Goal: Information Seeking & Learning: Learn about a topic

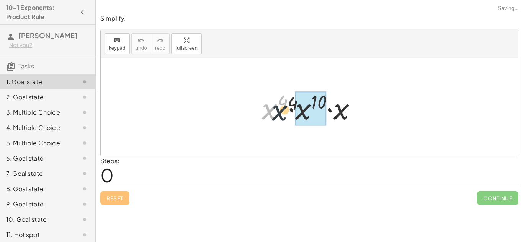
drag, startPoint x: 269, startPoint y: 113, endPoint x: 289, endPoint y: 115, distance: 19.6
click at [289, 115] on div at bounding box center [312, 107] width 108 height 39
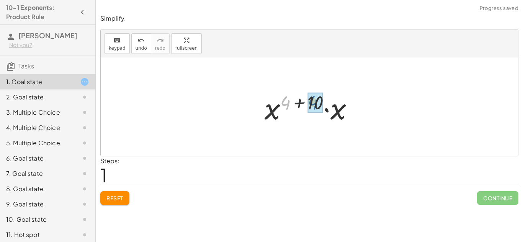
drag, startPoint x: 283, startPoint y: 100, endPoint x: 312, endPoint y: 100, distance: 28.3
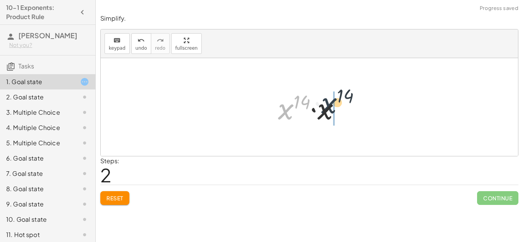
drag, startPoint x: 278, startPoint y: 108, endPoint x: 323, endPoint y: 102, distance: 45.7
click at [323, 102] on div at bounding box center [312, 107] width 76 height 39
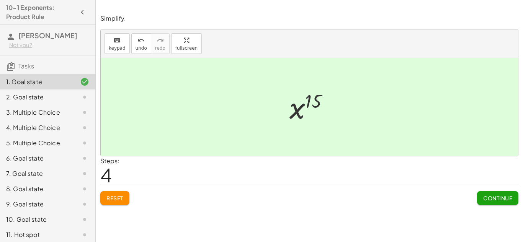
click at [498, 195] on span "Continue" at bounding box center [497, 198] width 29 height 7
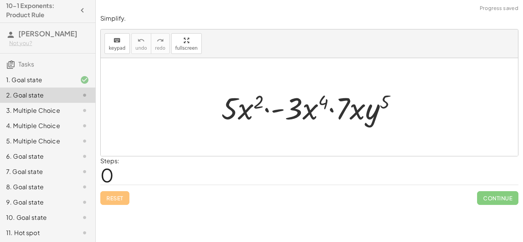
scroll to position [19, 0]
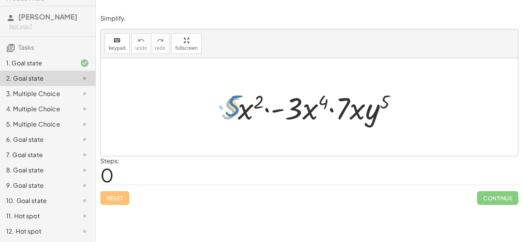
drag, startPoint x: 242, startPoint y: 105, endPoint x: 233, endPoint y: 105, distance: 8.8
click at [233, 105] on div at bounding box center [313, 107] width 190 height 39
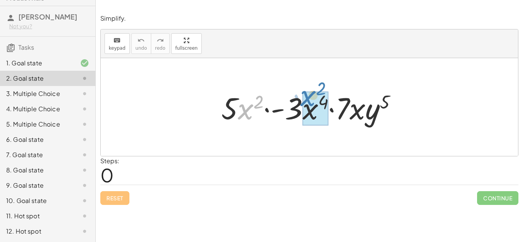
drag, startPoint x: 247, startPoint y: 110, endPoint x: 311, endPoint y: 99, distance: 64.9
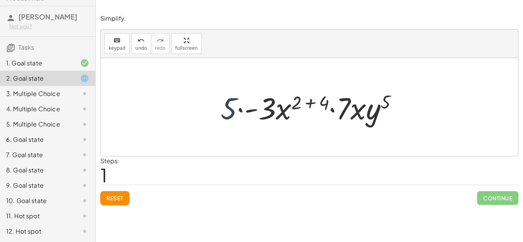
drag, startPoint x: 221, startPoint y: 106, endPoint x: 226, endPoint y: 106, distance: 5.4
click at [226, 106] on div at bounding box center [312, 107] width 191 height 39
drag, startPoint x: 226, startPoint y: 106, endPoint x: 261, endPoint y: 110, distance: 35.0
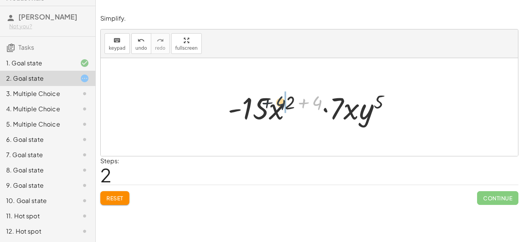
drag, startPoint x: 315, startPoint y: 98, endPoint x: 277, endPoint y: 98, distance: 38.3
click at [277, 98] on div at bounding box center [312, 107] width 177 height 39
drag, startPoint x: 317, startPoint y: 103, endPoint x: 301, endPoint y: 103, distance: 15.3
click at [301, 103] on div at bounding box center [312, 107] width 177 height 39
drag, startPoint x: 287, startPoint y: 108, endPoint x: 310, endPoint y: 105, distance: 23.2
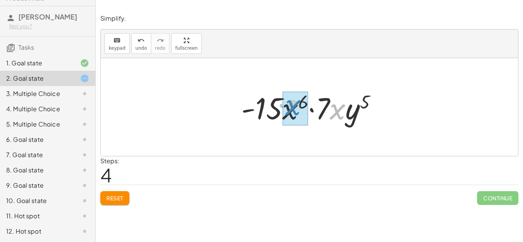
drag, startPoint x: 335, startPoint y: 113, endPoint x: 290, endPoint y: 110, distance: 45.3
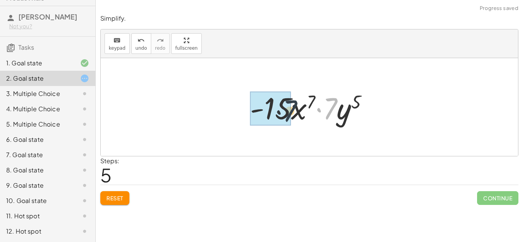
drag, startPoint x: 332, startPoint y: 101, endPoint x: 283, endPoint y: 103, distance: 49.1
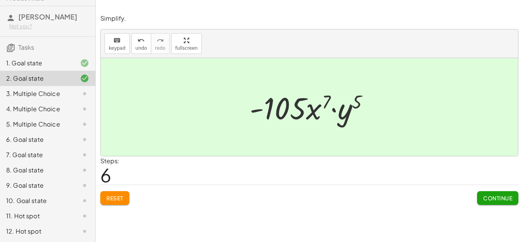
click at [0, 0] on div "Simplify. keyboard keypad undo undo redo redo fullscreen · 5 · x 2 · - 3 · x 4 …" at bounding box center [0, 0] width 0 height 0
click at [483, 202] on button "Continue" at bounding box center [497, 199] width 41 height 14
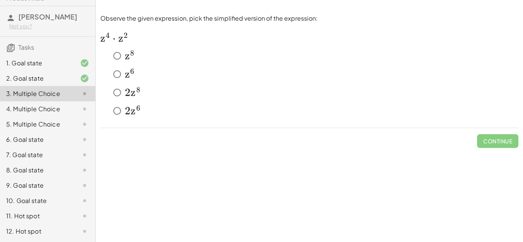
click at [126, 55] on span "z" at bounding box center [127, 55] width 5 height 13
click at [504, 139] on span "Check" at bounding box center [503, 141] width 20 height 7
click at [515, 141] on button "Check" at bounding box center [502, 141] width 32 height 14
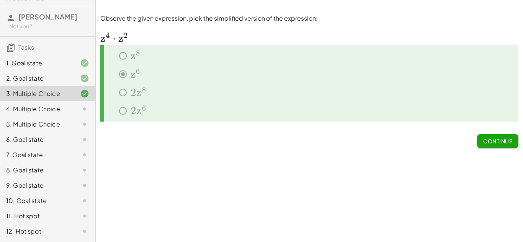
click at [494, 138] on button "Continue" at bounding box center [497, 141] width 41 height 14
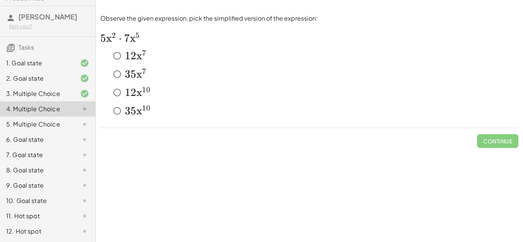
click at [141, 113] on span "x" at bounding box center [139, 111] width 6 height 13
click at [499, 139] on span "Check" at bounding box center [503, 141] width 20 height 7
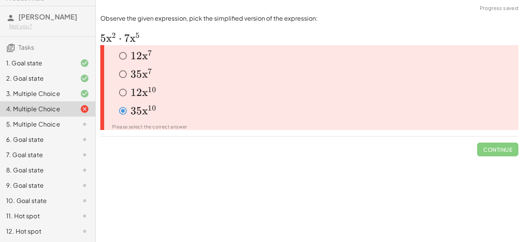
click at [133, 68] on span "3" at bounding box center [134, 74] width 6 height 13
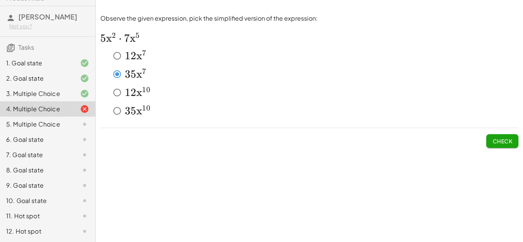
click at [495, 138] on button "Check" at bounding box center [502, 141] width 32 height 14
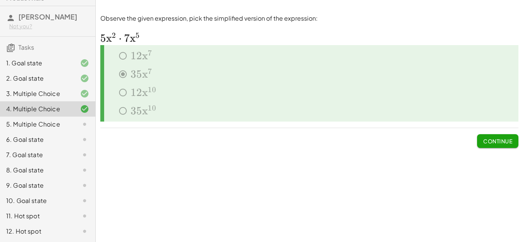
click at [497, 143] on span "Continue" at bounding box center [497, 141] width 29 height 7
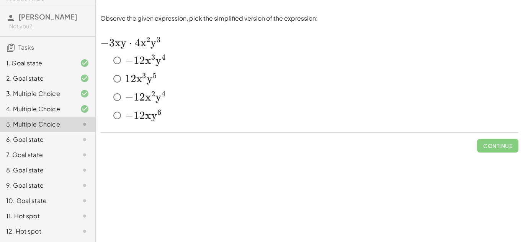
click at [149, 95] on span "x" at bounding box center [148, 97] width 6 height 13
click at [502, 151] on button "Check" at bounding box center [502, 146] width 32 height 14
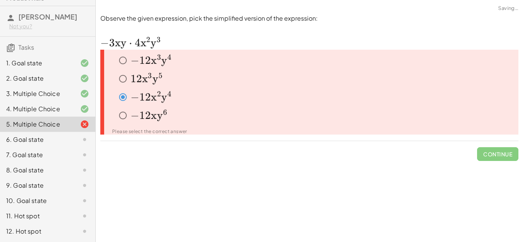
click at [138, 80] on span "2" at bounding box center [139, 78] width 6 height 13
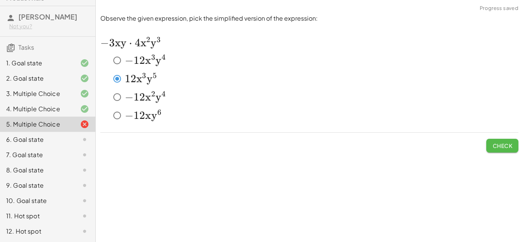
click at [498, 142] on span "Check" at bounding box center [503, 145] width 20 height 7
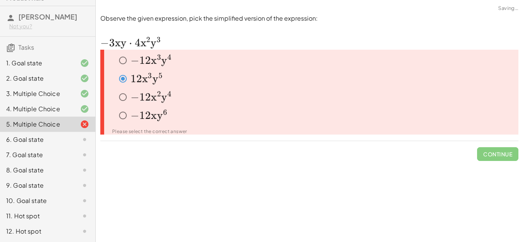
click at [113, 117] on icon at bounding box center [110, 112] width 9 height 9
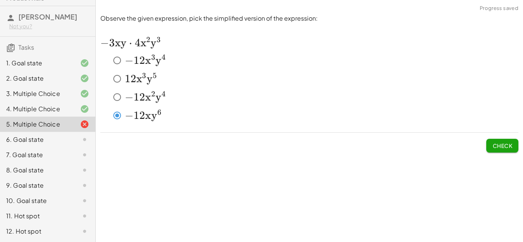
click at [493, 142] on span "Check" at bounding box center [503, 145] width 20 height 7
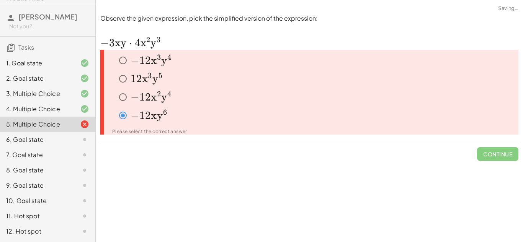
click at [154, 61] on span "x" at bounding box center [154, 60] width 6 height 13
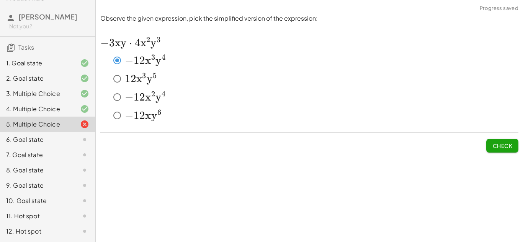
click at [495, 149] on span "Check" at bounding box center [503, 145] width 20 height 7
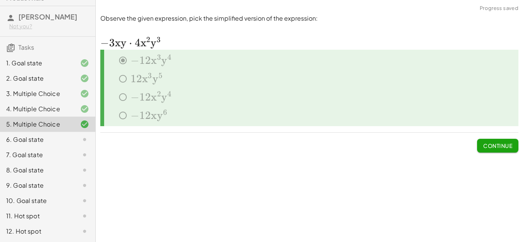
click at [492, 141] on button "Continue" at bounding box center [497, 146] width 41 height 14
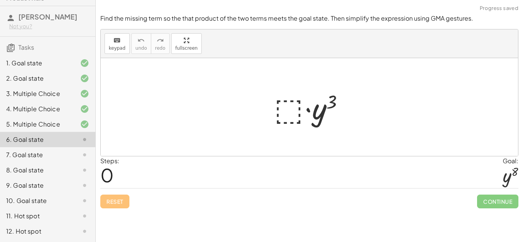
click at [290, 116] on div at bounding box center [312, 107] width 84 height 39
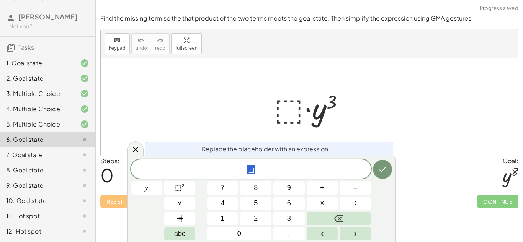
scroll to position [0, 0]
click at [421, 131] on div at bounding box center [310, 107] width 418 height 98
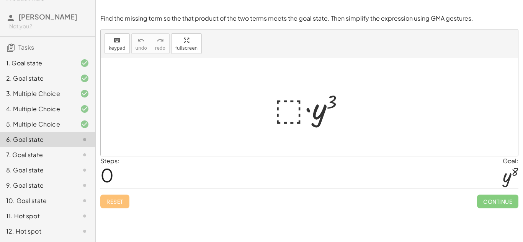
click at [291, 107] on div at bounding box center [312, 107] width 84 height 39
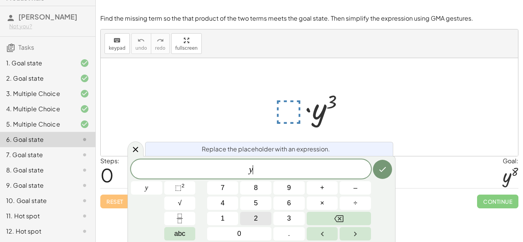
scroll to position [1, 0]
click at [171, 190] on button "⬚ 2" at bounding box center [179, 188] width 31 height 13
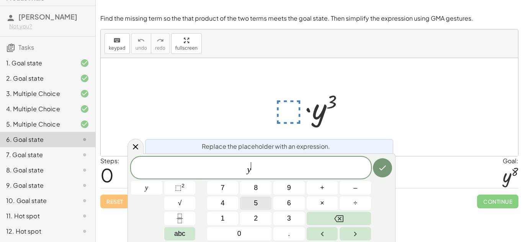
click at [255, 200] on span "5" at bounding box center [256, 203] width 4 height 10
click at [385, 165] on icon "Done" at bounding box center [382, 168] width 9 height 9
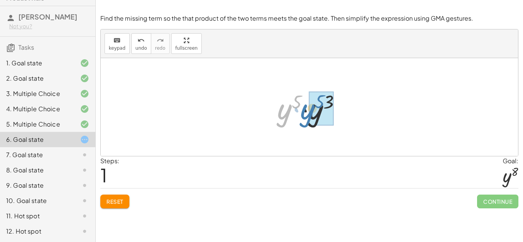
drag, startPoint x: 285, startPoint y: 113, endPoint x: 318, endPoint y: 111, distance: 32.6
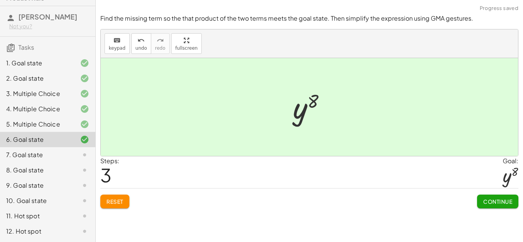
click at [489, 197] on button "Continue" at bounding box center [497, 202] width 41 height 14
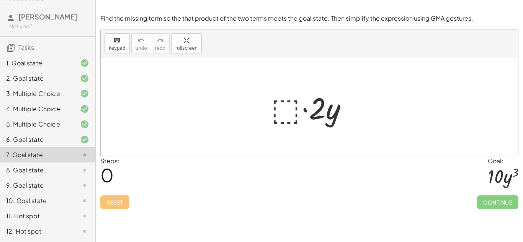
click at [289, 112] on div at bounding box center [312, 107] width 90 height 39
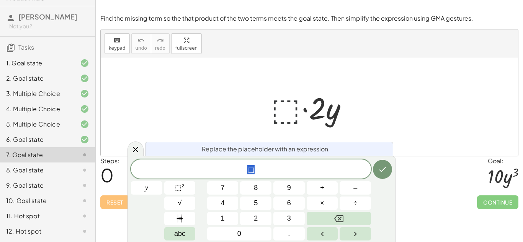
scroll to position [1, 0]
click at [254, 203] on span "5" at bounding box center [256, 203] width 4 height 10
click at [150, 189] on button "y" at bounding box center [146, 188] width 31 height 13
click at [184, 187] on sup "2" at bounding box center [183, 186] width 3 height 6
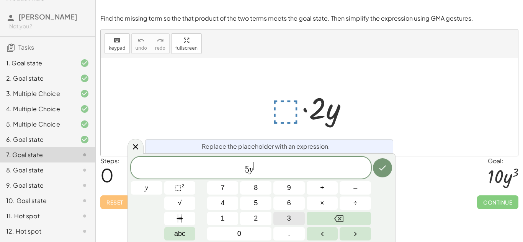
click at [288, 218] on span "3" at bounding box center [289, 219] width 4 height 10
click at [384, 165] on icon "Done" at bounding box center [382, 168] width 9 height 9
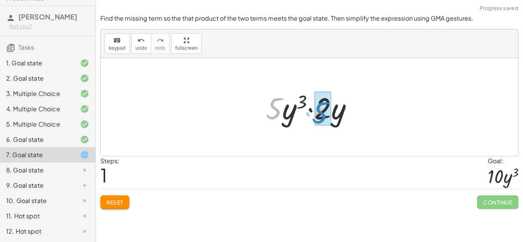
drag, startPoint x: 276, startPoint y: 110, endPoint x: 324, endPoint y: 115, distance: 48.9
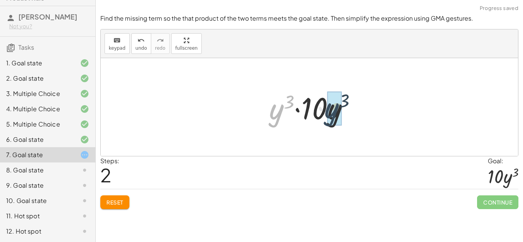
drag, startPoint x: 275, startPoint y: 108, endPoint x: 336, endPoint y: 107, distance: 60.5
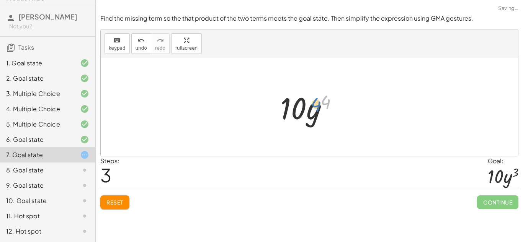
drag, startPoint x: 327, startPoint y: 98, endPoint x: 319, endPoint y: 100, distance: 8.4
click at [319, 100] on div at bounding box center [313, 107] width 72 height 39
click at [140, 38] on icon "undo" at bounding box center [141, 40] width 7 height 9
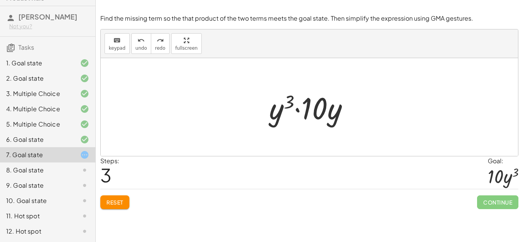
click at [114, 203] on span "Reset" at bounding box center [114, 202] width 17 height 7
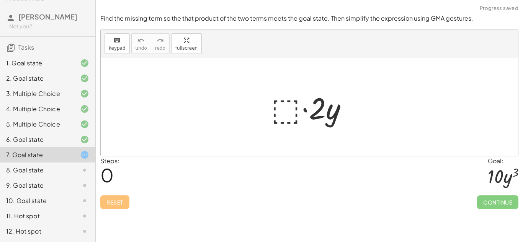
click at [293, 117] on div at bounding box center [312, 107] width 90 height 39
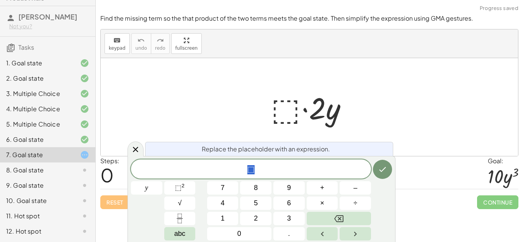
scroll to position [2, 0]
click at [257, 203] on span "5" at bounding box center [256, 203] width 4 height 10
click at [149, 191] on button "y" at bounding box center [146, 188] width 31 height 13
click at [173, 185] on button "⬚ 2" at bounding box center [179, 188] width 31 height 13
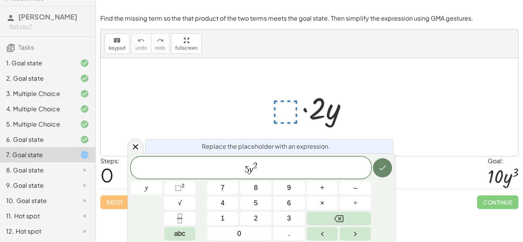
click at [382, 165] on icon "Done" at bounding box center [382, 168] width 9 height 9
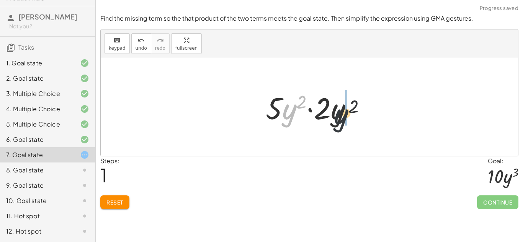
drag, startPoint x: 291, startPoint y: 110, endPoint x: 354, endPoint y: 115, distance: 63.8
click at [354, 115] on div at bounding box center [312, 107] width 100 height 39
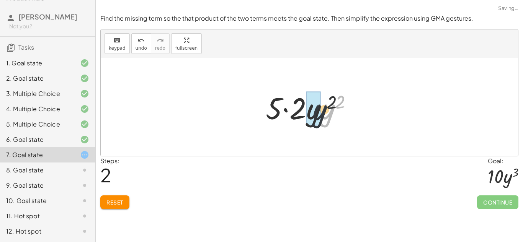
drag, startPoint x: 331, startPoint y: 113, endPoint x: 318, endPoint y: 114, distance: 13.0
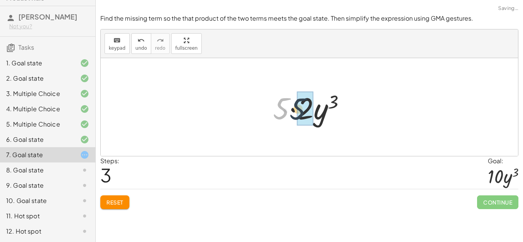
drag, startPoint x: 283, startPoint y: 107, endPoint x: 305, endPoint y: 108, distance: 22.2
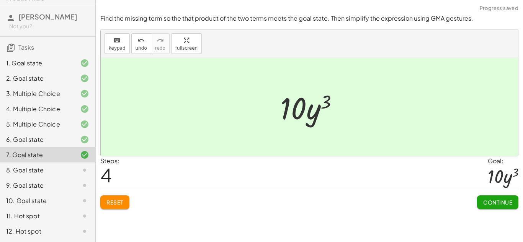
click at [485, 203] on span "Continue" at bounding box center [497, 202] width 29 height 7
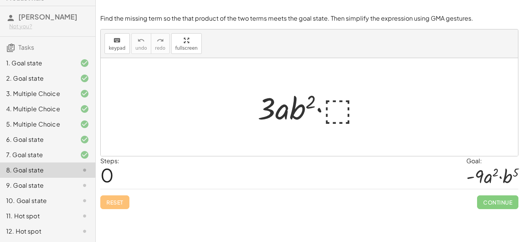
click at [332, 116] on div at bounding box center [312, 107] width 117 height 39
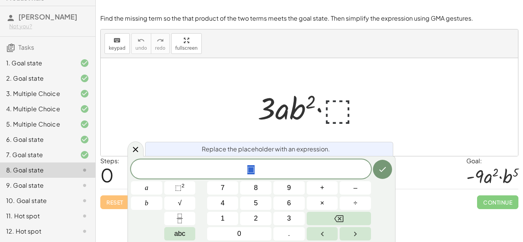
scroll to position [2, 0]
click at [345, 189] on button "–" at bounding box center [355, 188] width 31 height 13
click at [291, 216] on span "3" at bounding box center [289, 219] width 4 height 10
click at [390, 169] on button "Done" at bounding box center [382, 169] width 19 height 19
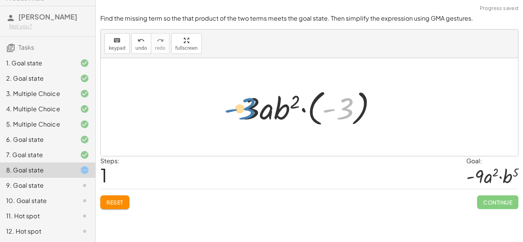
drag, startPoint x: 341, startPoint y: 105, endPoint x: 247, endPoint y: 106, distance: 93.5
click at [247, 106] on div at bounding box center [312, 107] width 148 height 43
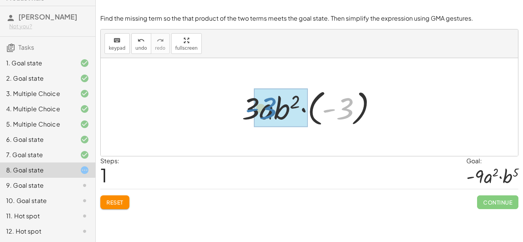
drag, startPoint x: 337, startPoint y: 105, endPoint x: 313, endPoint y: 102, distance: 24.8
click at [313, 102] on div at bounding box center [312, 107] width 148 height 43
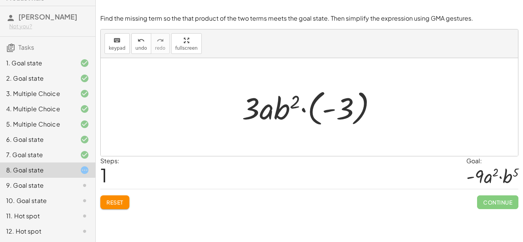
click at [121, 198] on button "Reset" at bounding box center [114, 203] width 29 height 14
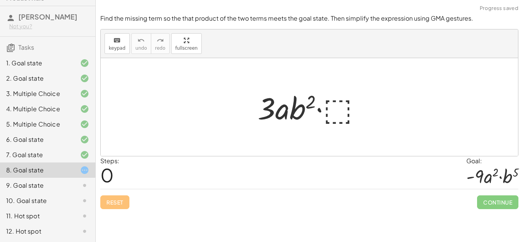
click at [329, 109] on div at bounding box center [312, 107] width 117 height 39
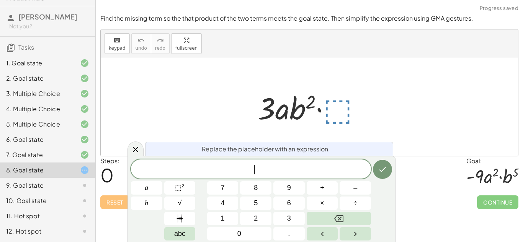
scroll to position [3, 0]
click at [326, 210] on button "×" at bounding box center [322, 203] width 31 height 13
click at [184, 188] on sup "2" at bounding box center [183, 186] width 3 height 6
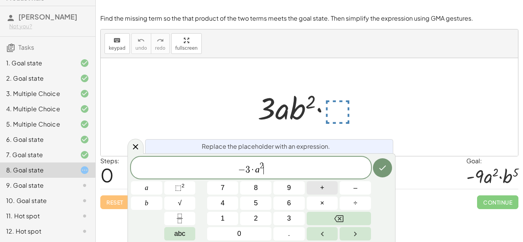
click at [321, 191] on span "+" at bounding box center [322, 188] width 4 height 10
click at [327, 207] on button "×" at bounding box center [322, 203] width 31 height 13
click at [297, 215] on button "3" at bounding box center [288, 218] width 31 height 13
click at [185, 186] on span "⬚ 2" at bounding box center [180, 188] width 10 height 10
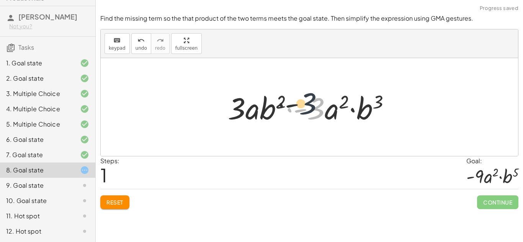
drag, startPoint x: 314, startPoint y: 123, endPoint x: 301, endPoint y: 117, distance: 13.7
click at [301, 117] on div at bounding box center [312, 107] width 176 height 39
drag, startPoint x: 305, startPoint y: 116, endPoint x: 239, endPoint y: 119, distance: 66.7
click at [239, 119] on div at bounding box center [312, 107] width 176 height 39
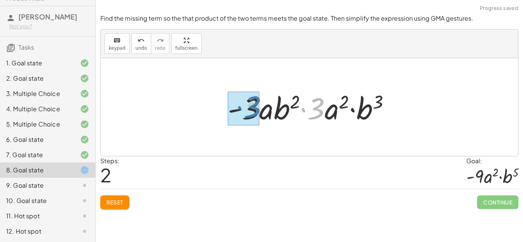
drag, startPoint x: 315, startPoint y: 114, endPoint x: 251, endPoint y: 112, distance: 64.0
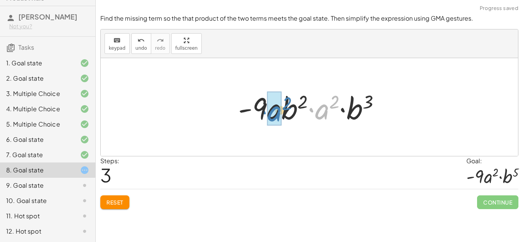
drag, startPoint x: 322, startPoint y: 113, endPoint x: 278, endPoint y: 115, distance: 44.1
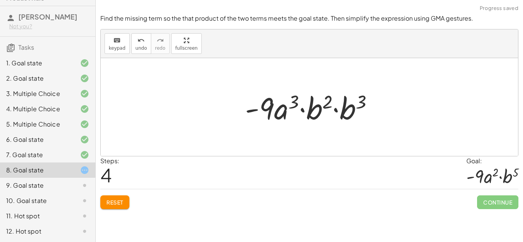
click at [114, 204] on span "Reset" at bounding box center [114, 202] width 17 height 7
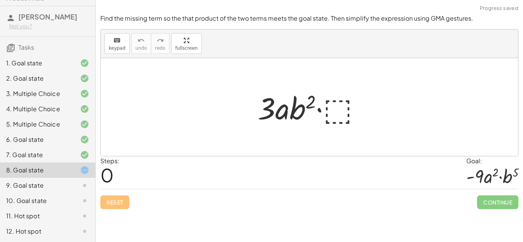
click at [331, 107] on div at bounding box center [312, 107] width 117 height 39
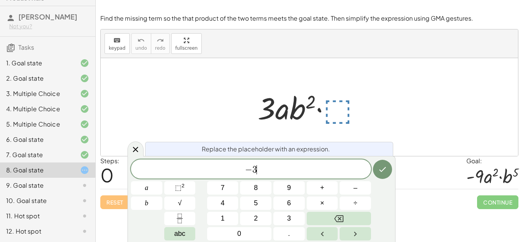
scroll to position [5, 0]
click at [318, 206] on button "×" at bounding box center [322, 203] width 31 height 13
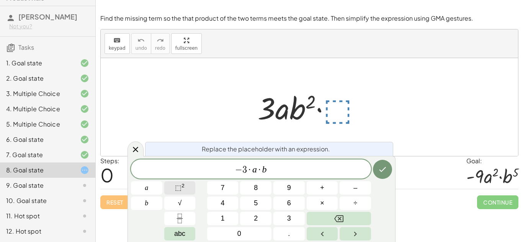
click at [190, 192] on button "⬚ 2" at bounding box center [179, 188] width 31 height 13
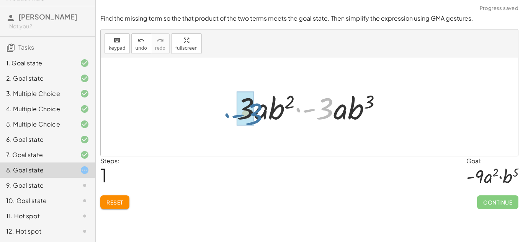
drag, startPoint x: 322, startPoint y: 115, endPoint x: 247, endPoint y: 120, distance: 74.9
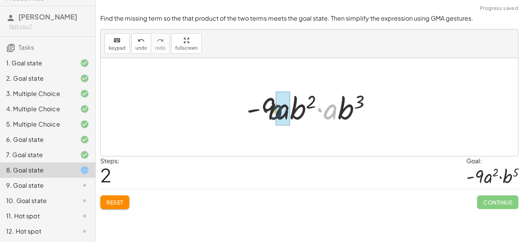
drag, startPoint x: 328, startPoint y: 113, endPoint x: 273, endPoint y: 113, distance: 54.8
click at [273, 113] on div at bounding box center [312, 107] width 139 height 39
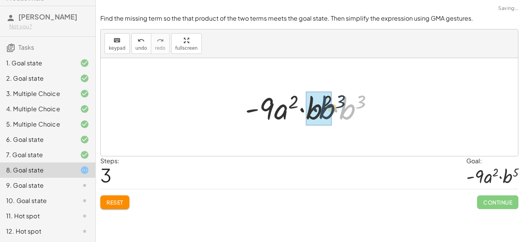
drag, startPoint x: 349, startPoint y: 115, endPoint x: 322, endPoint y: 114, distance: 26.8
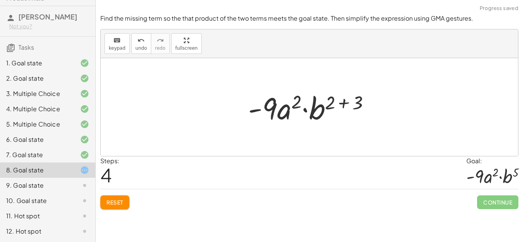
click at [350, 97] on div at bounding box center [312, 107] width 136 height 39
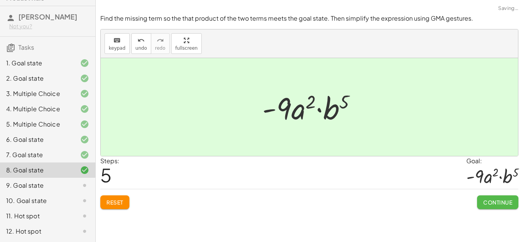
click at [494, 196] on button "Continue" at bounding box center [497, 203] width 41 height 14
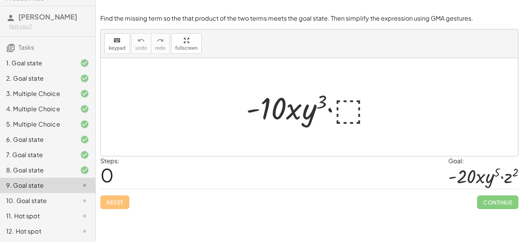
click at [367, 186] on div "Steps: 0 Goal: · - 20 · x · y 5 · z 2" at bounding box center [309, 173] width 418 height 33
click at [351, 98] on div at bounding box center [311, 107] width 139 height 39
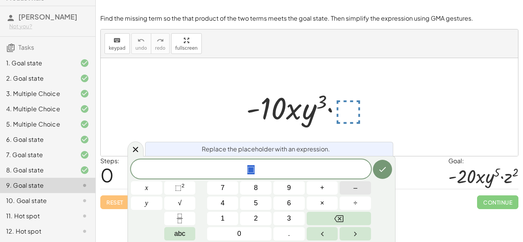
click at [342, 186] on button "–" at bounding box center [355, 188] width 31 height 13
click at [238, 222] on button "1" at bounding box center [222, 218] width 31 height 13
click at [328, 215] on button "Backspace" at bounding box center [339, 218] width 64 height 13
click at [252, 220] on button "2" at bounding box center [255, 218] width 31 height 13
click at [328, 201] on button "×" at bounding box center [322, 203] width 31 height 13
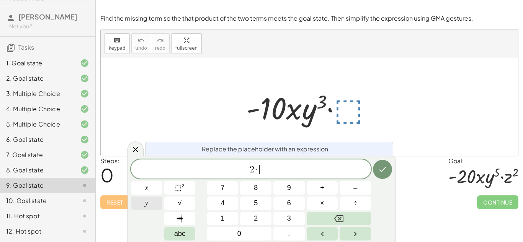
click at [144, 202] on button "y" at bounding box center [146, 203] width 31 height 13
click at [175, 187] on span "⬚" at bounding box center [178, 188] width 7 height 8
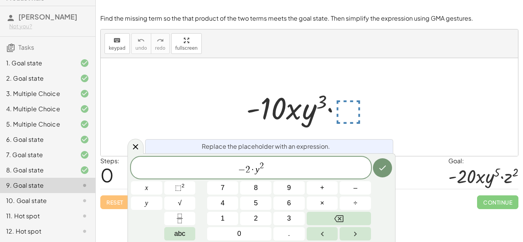
click at [274, 171] on span "− 2 · y 2 ​" at bounding box center [251, 169] width 240 height 14
click at [314, 200] on button "×" at bounding box center [322, 203] width 31 height 13
click at [187, 187] on button "⬚ 2" at bounding box center [179, 188] width 31 height 13
click at [237, 172] on span "−" at bounding box center [235, 169] width 7 height 9
click at [383, 161] on button "Done" at bounding box center [382, 168] width 19 height 19
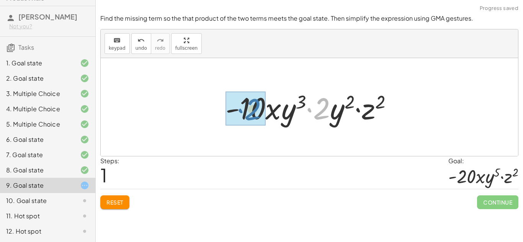
drag, startPoint x: 321, startPoint y: 104, endPoint x: 241, endPoint y: 105, distance: 80.1
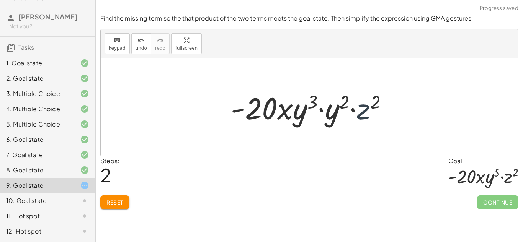
click at [362, 106] on div at bounding box center [312, 107] width 170 height 39
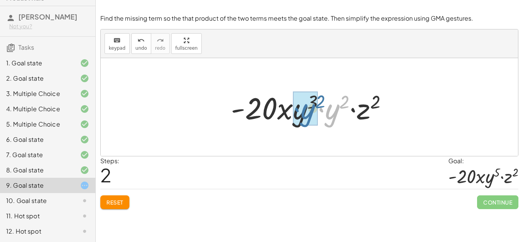
drag, startPoint x: 330, startPoint y: 113, endPoint x: 305, endPoint y: 113, distance: 25.3
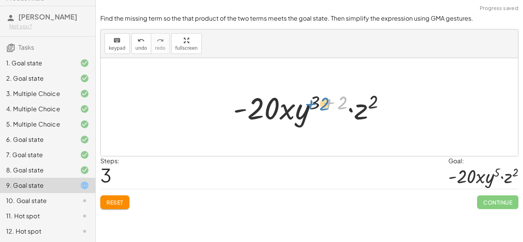
drag, startPoint x: 341, startPoint y: 100, endPoint x: 325, endPoint y: 102, distance: 16.1
click at [325, 102] on div at bounding box center [312, 107] width 166 height 39
drag, startPoint x: 346, startPoint y: 103, endPoint x: 321, endPoint y: 103, distance: 24.1
click at [321, 103] on div at bounding box center [312, 107] width 166 height 39
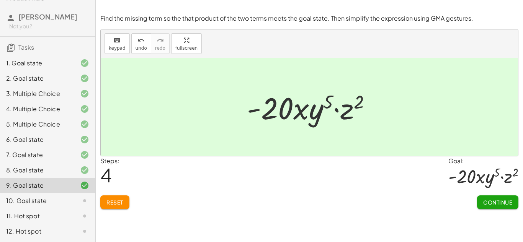
click at [488, 201] on span "Continue" at bounding box center [497, 202] width 29 height 7
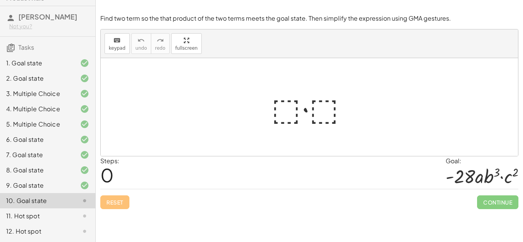
click at [289, 103] on div at bounding box center [313, 107] width 90 height 39
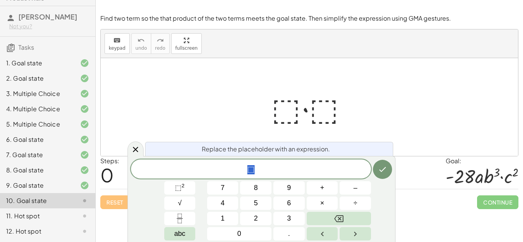
scroll to position [7, 0]
click at [271, 169] on span "⬚" at bounding box center [251, 170] width 240 height 11
click at [250, 171] on span "⬚" at bounding box center [250, 169] width 7 height 9
click at [252, 171] on span "⬚" at bounding box center [250, 169] width 7 height 9
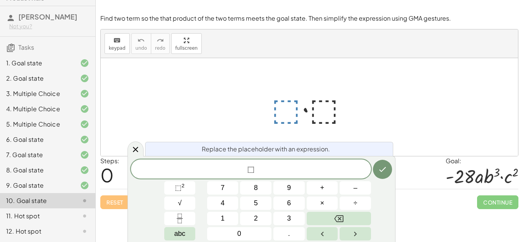
scroll to position [7, 0]
click at [344, 191] on button "–" at bounding box center [355, 188] width 31 height 13
click at [223, 191] on span "7" at bounding box center [223, 188] width 4 height 10
click at [180, 193] on span "⬚ 2" at bounding box center [180, 188] width 10 height 10
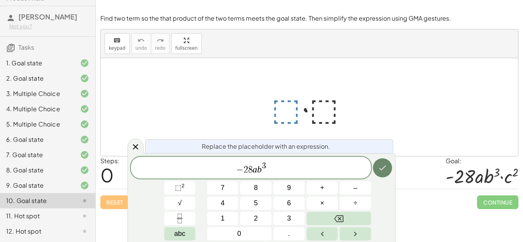
click at [374, 168] on button "Done" at bounding box center [382, 168] width 19 height 19
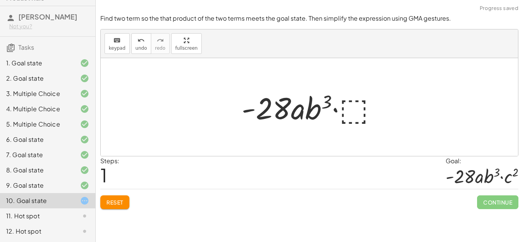
click at [356, 118] on div at bounding box center [312, 107] width 149 height 39
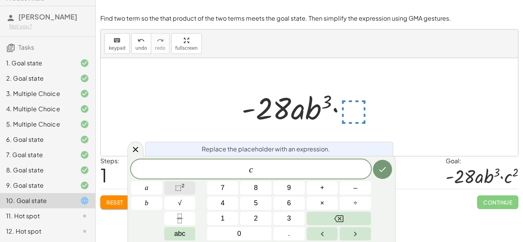
click at [176, 185] on span "⬚" at bounding box center [178, 188] width 7 height 8
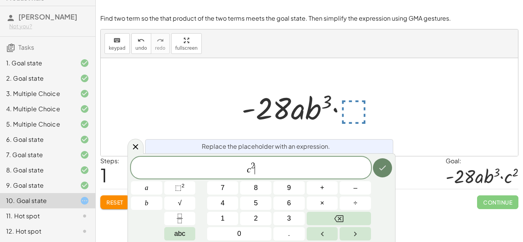
click at [385, 171] on icon "Done" at bounding box center [382, 168] width 9 height 9
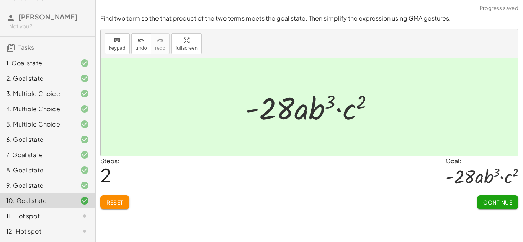
click at [491, 203] on span "Continue" at bounding box center [497, 202] width 29 height 7
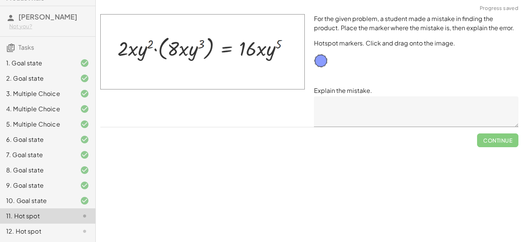
click at [342, 104] on textarea at bounding box center [416, 112] width 205 height 31
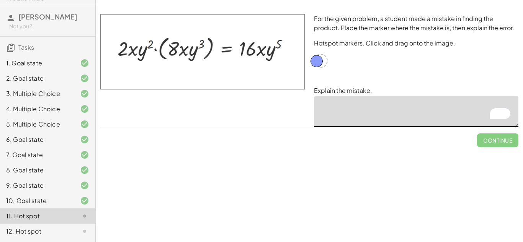
drag, startPoint x: 322, startPoint y: 57, endPoint x: 318, endPoint y: 57, distance: 4.2
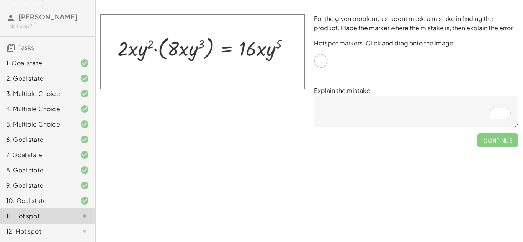
click at [318, 61] on div at bounding box center [321, 61] width 14 height 14
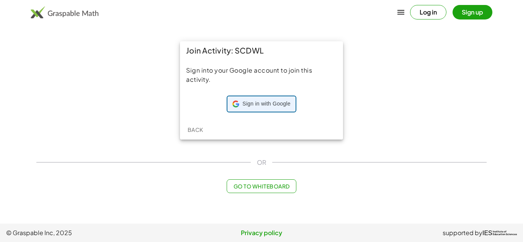
click at [258, 100] on span "Sign in with Google" at bounding box center [266, 104] width 48 height 8
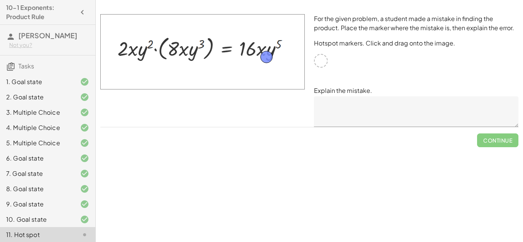
drag, startPoint x: 321, startPoint y: 57, endPoint x: 248, endPoint y: 51, distance: 73.7
drag, startPoint x: 250, startPoint y: 56, endPoint x: 234, endPoint y: 53, distance: 16.8
drag, startPoint x: 234, startPoint y: 53, endPoint x: 195, endPoint y: 72, distance: 43.2
drag, startPoint x: 195, startPoint y: 72, endPoint x: 130, endPoint y: 56, distance: 66.3
drag, startPoint x: 132, startPoint y: 53, endPoint x: 177, endPoint y: 52, distance: 45.2
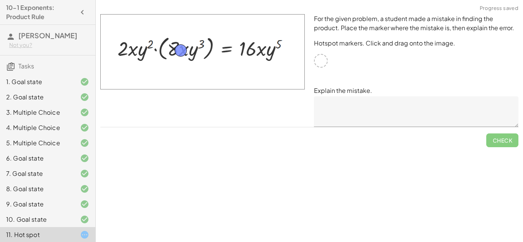
drag, startPoint x: 177, startPoint y: 52, endPoint x: 186, endPoint y: 52, distance: 8.4
click at [379, 102] on textarea at bounding box center [416, 112] width 205 height 31
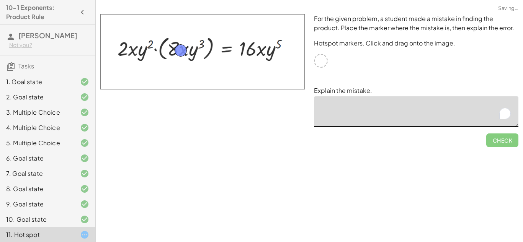
type textarea "*"
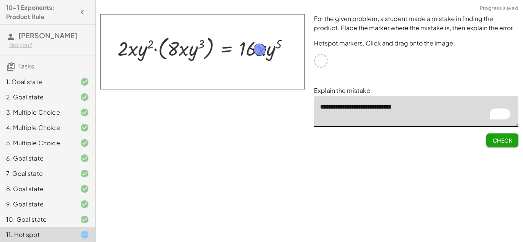
drag, startPoint x: 178, startPoint y: 49, endPoint x: 258, endPoint y: 48, distance: 79.3
type textarea "**********"
click at [500, 137] on span "Check" at bounding box center [503, 140] width 20 height 7
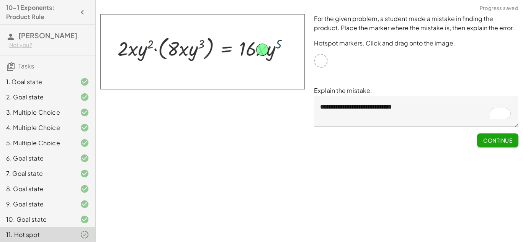
click at [500, 137] on span "Continue" at bounding box center [497, 140] width 29 height 7
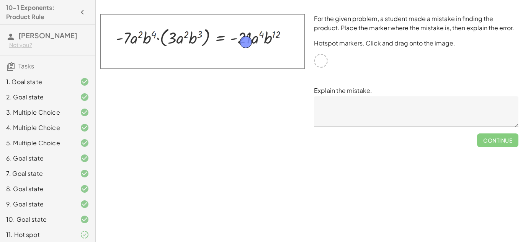
drag, startPoint x: 320, startPoint y: 63, endPoint x: 244, endPoint y: 44, distance: 78.1
drag, startPoint x: 245, startPoint y: 44, endPoint x: 255, endPoint y: 41, distance: 10.4
click at [354, 103] on textarea at bounding box center [416, 112] width 205 height 31
